Goal: Task Accomplishment & Management: Use online tool/utility

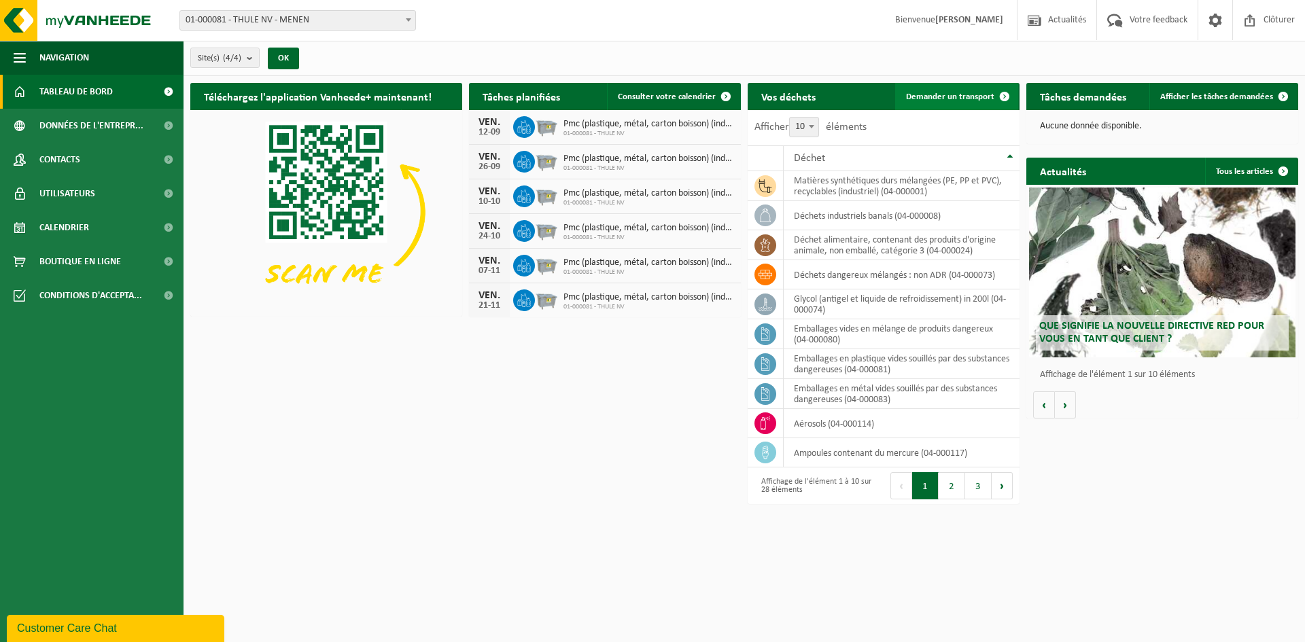
click at [967, 90] on link "Demander un transport" at bounding box center [956, 96] width 123 height 27
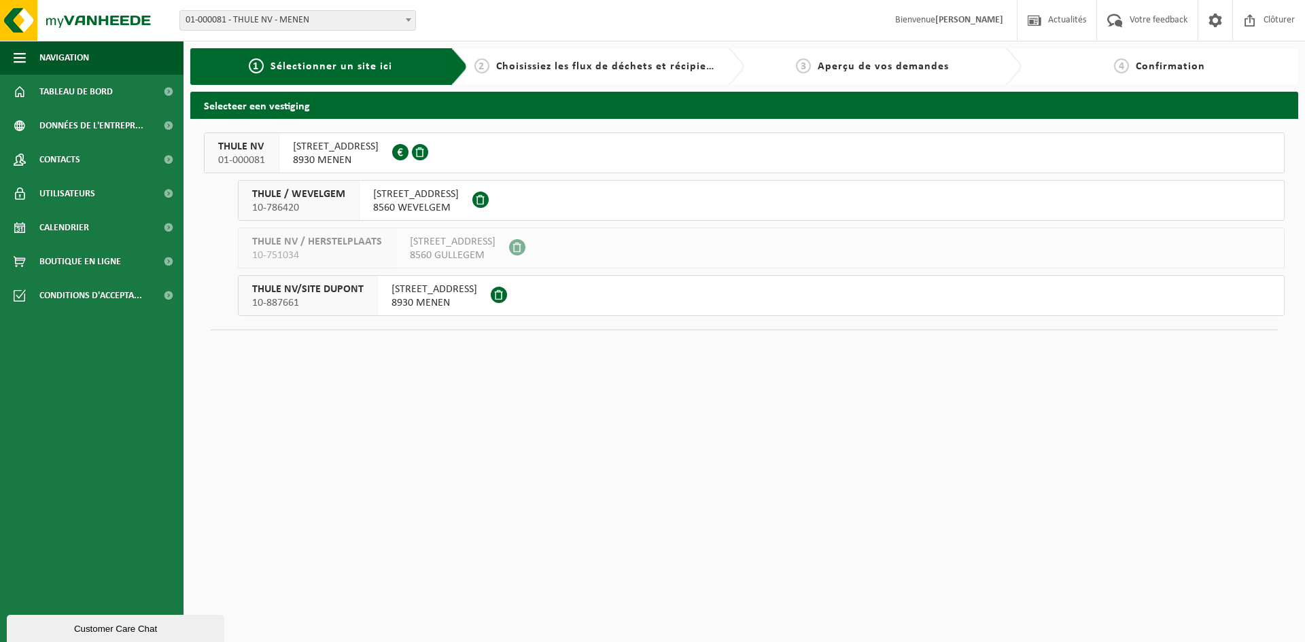
click at [341, 150] on span "[STREET_ADDRESS]" at bounding box center [336, 147] width 86 height 14
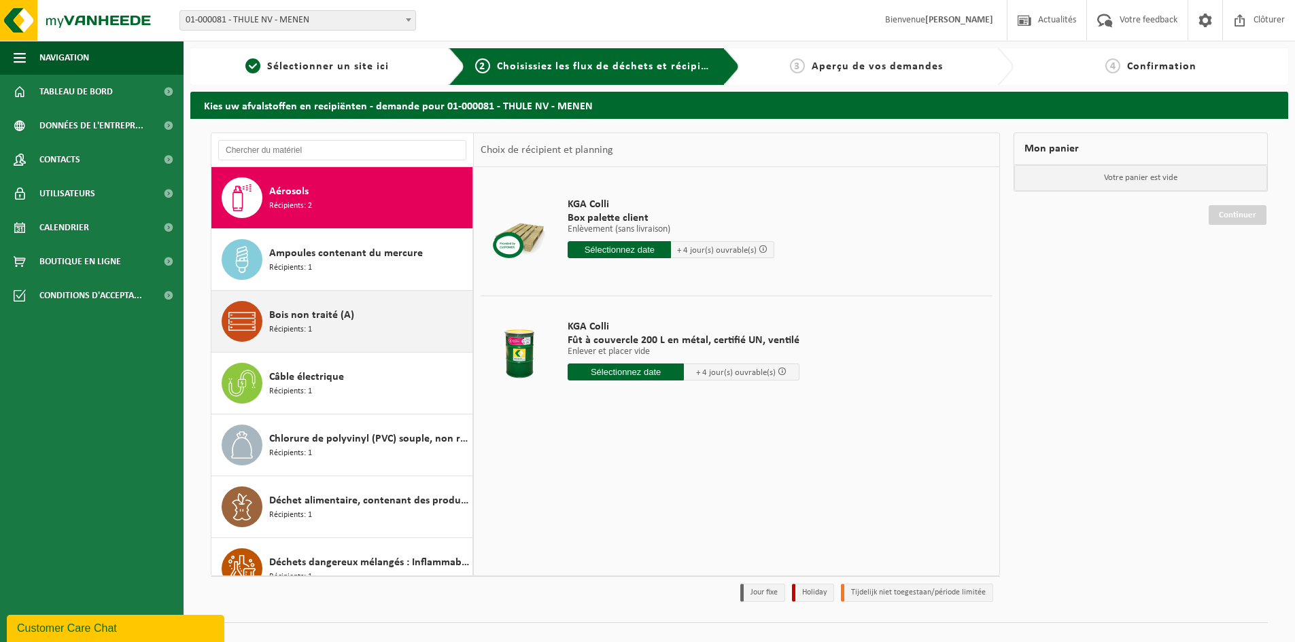
click at [338, 311] on span "Bois non traité (A)" at bounding box center [311, 315] width 85 height 16
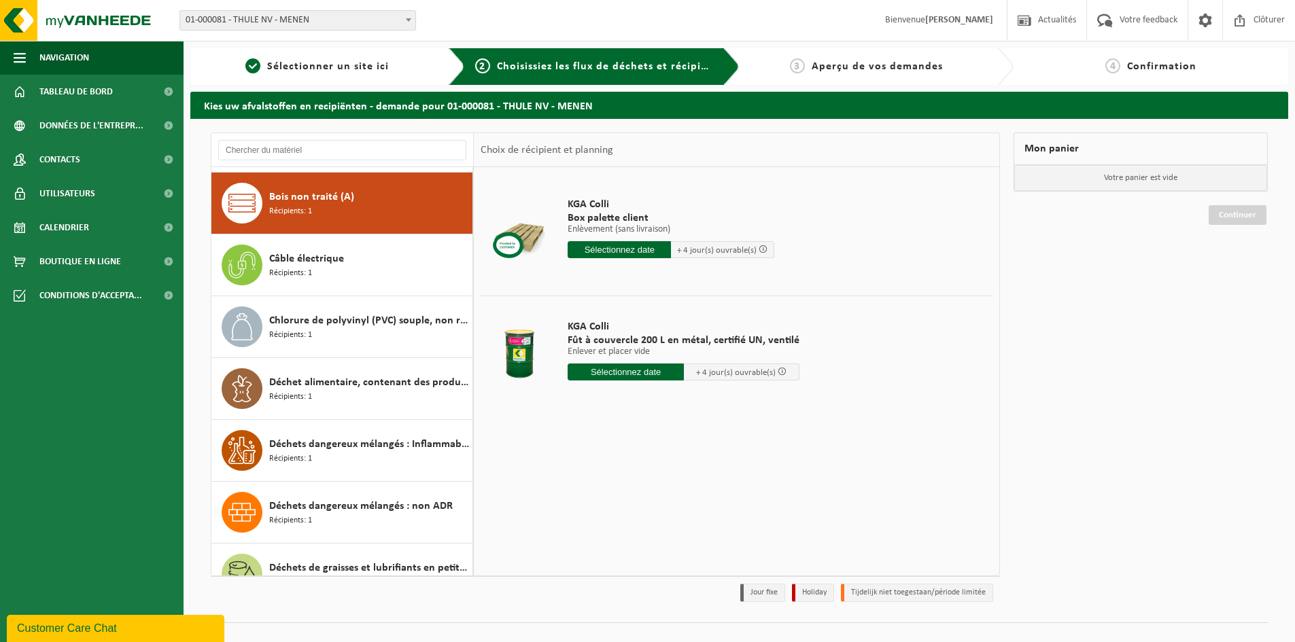
scroll to position [124, 0]
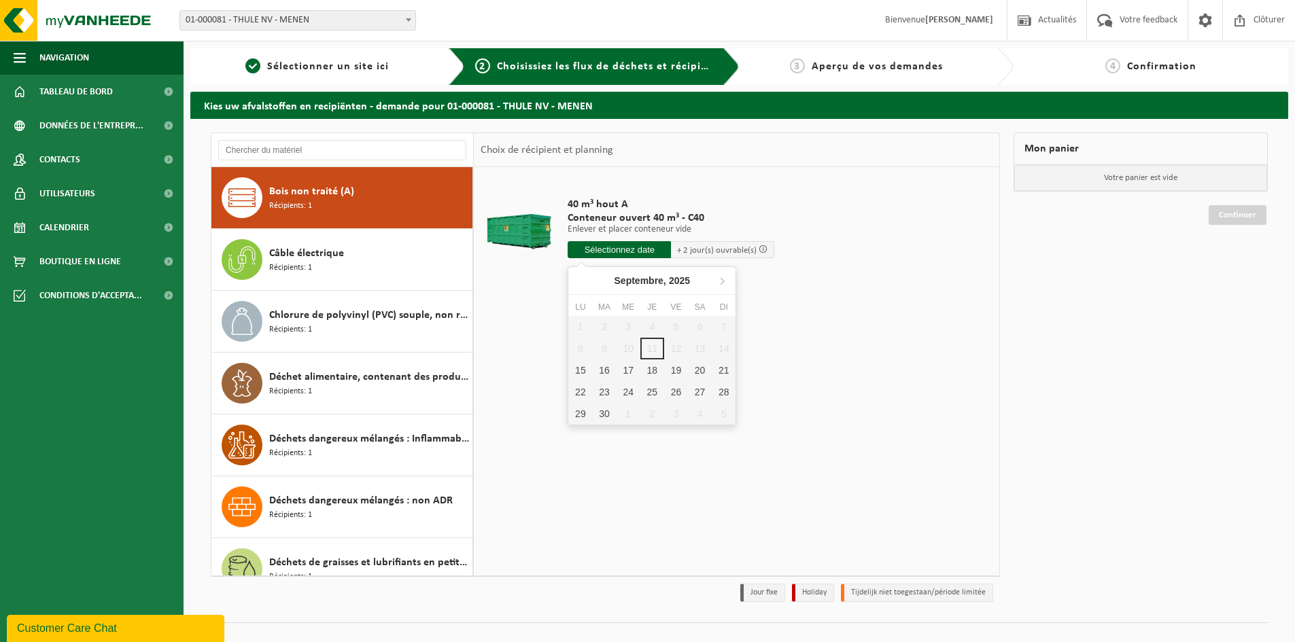
click at [599, 247] on input "text" at bounding box center [618, 249] width 103 height 17
click at [581, 369] on div "15" at bounding box center [580, 370] width 24 height 22
type input "à partir de 2025-09-15"
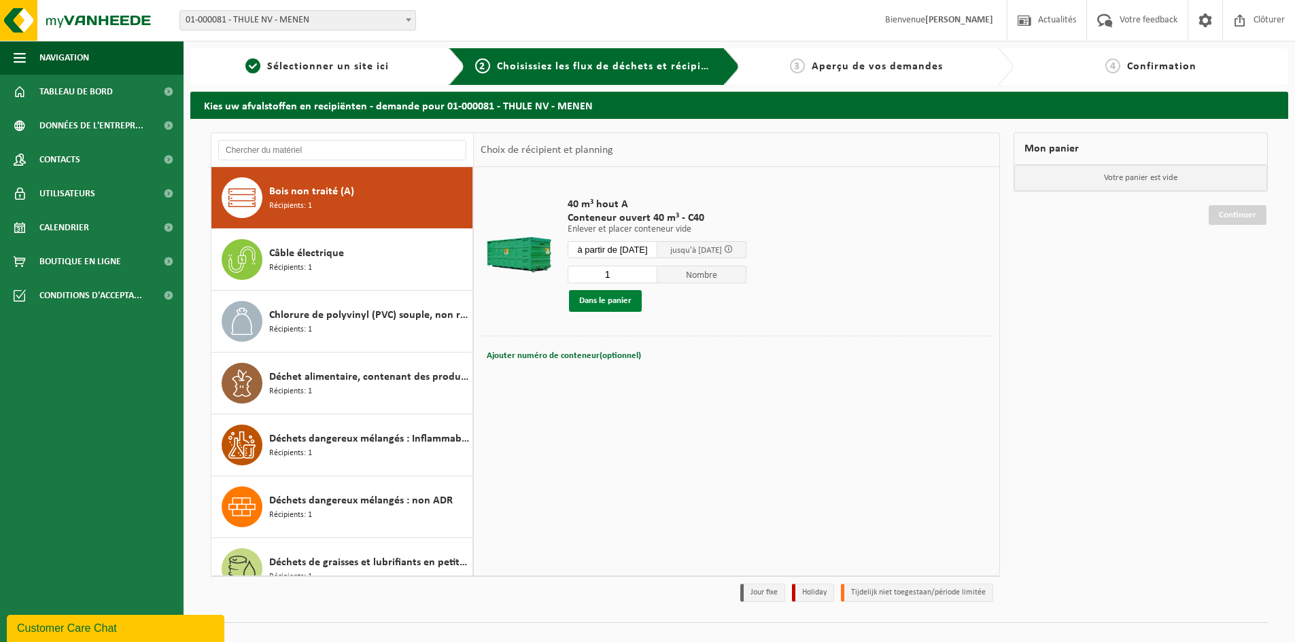
click at [616, 297] on button "Dans le panier" at bounding box center [605, 301] width 73 height 22
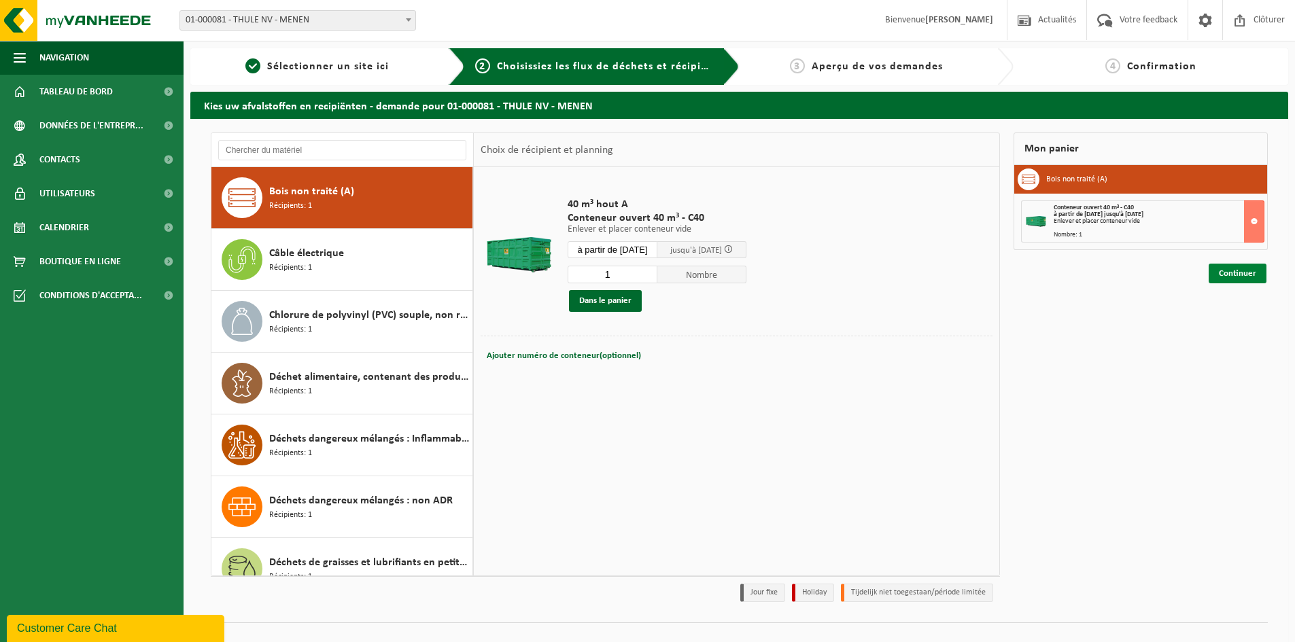
click at [1240, 273] on link "Continuer" at bounding box center [1237, 274] width 58 height 20
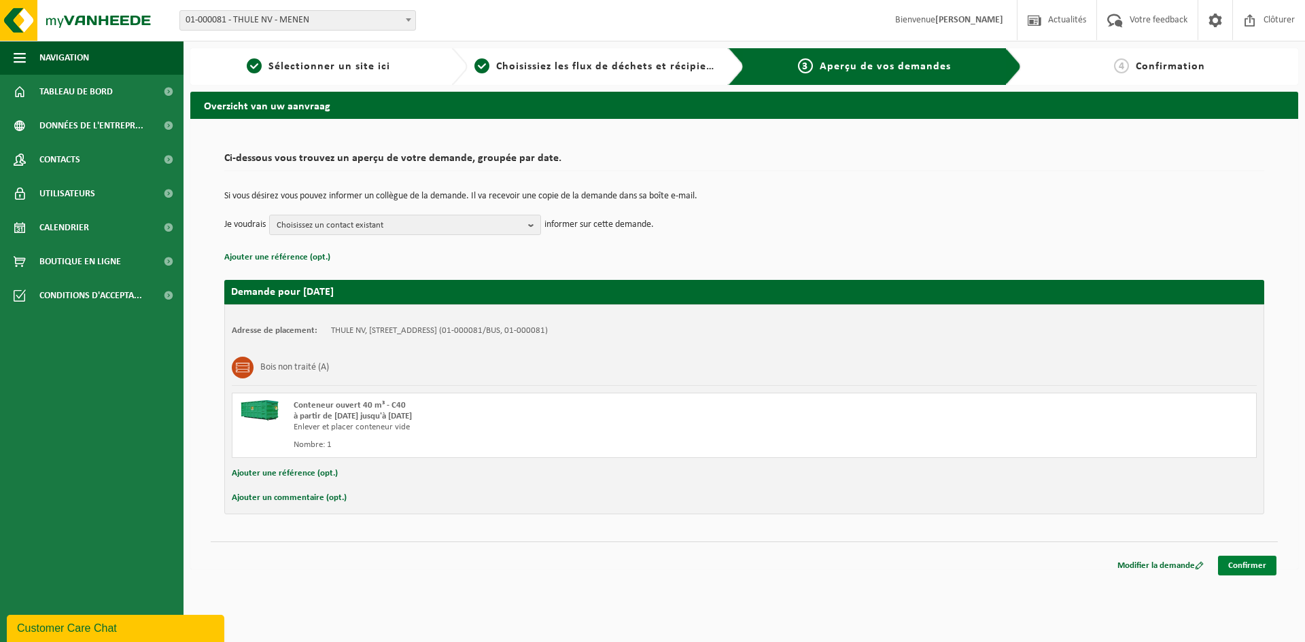
click at [1235, 560] on link "Confirmer" at bounding box center [1247, 566] width 58 height 20
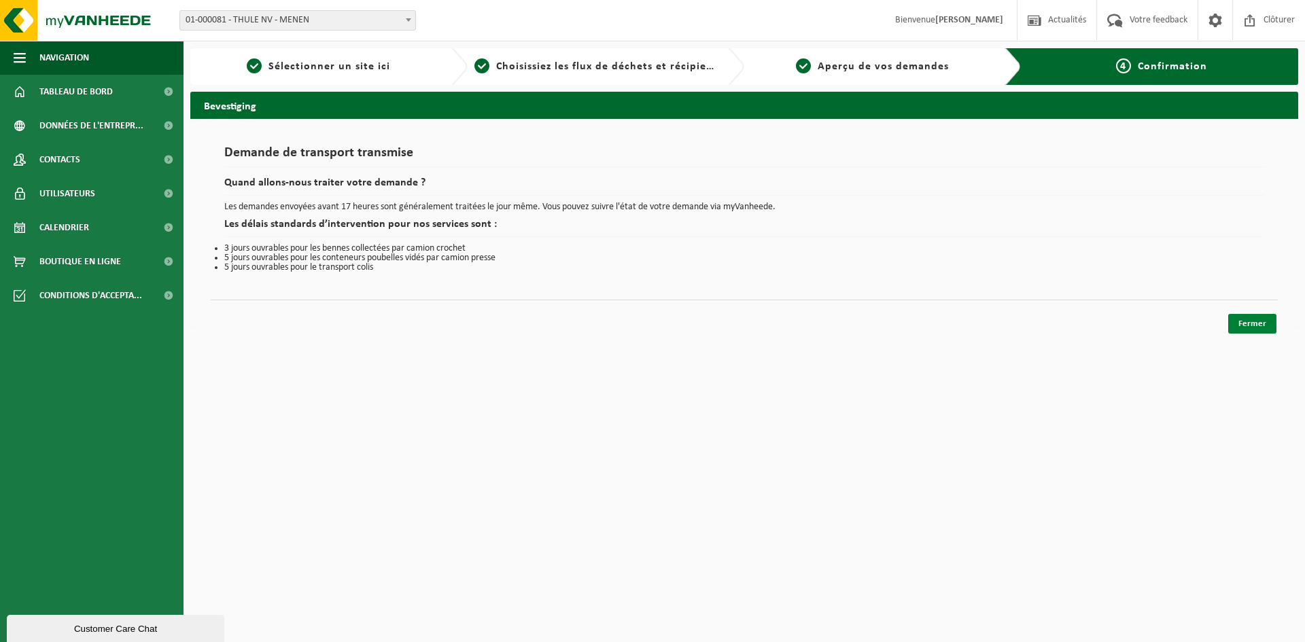
click at [1254, 313] on div "Fermer" at bounding box center [744, 307] width 1067 height 14
click at [1254, 315] on link "Fermer" at bounding box center [1252, 324] width 48 height 20
